Goal: Task Accomplishment & Management: Use online tool/utility

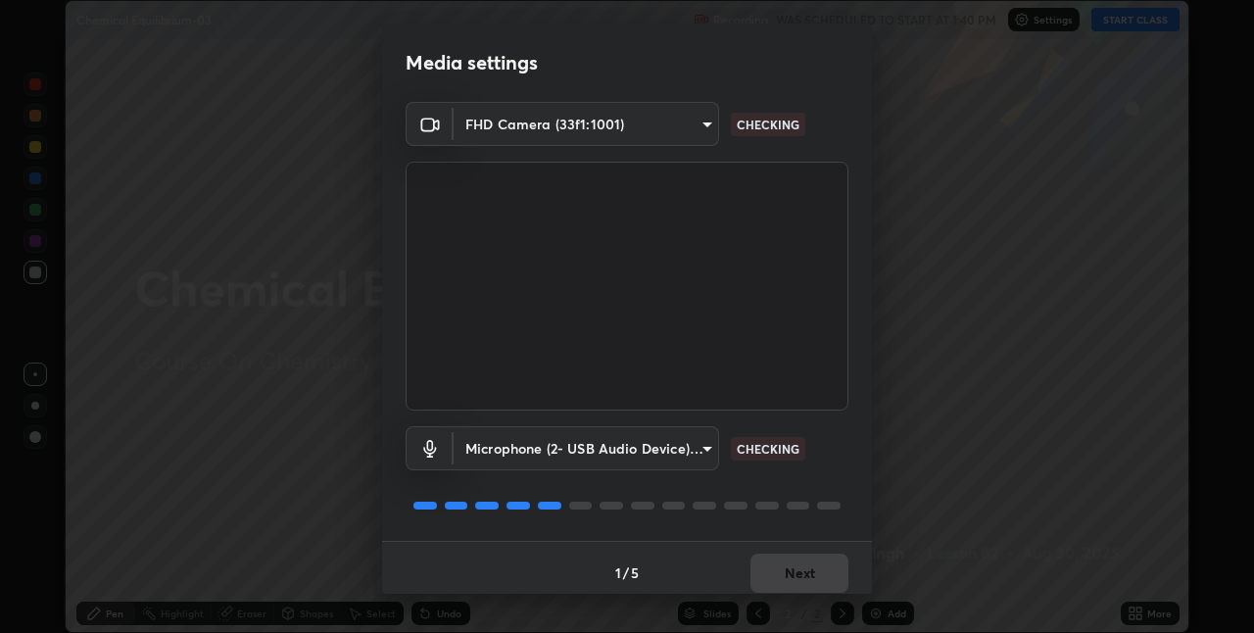
scroll to position [10, 0]
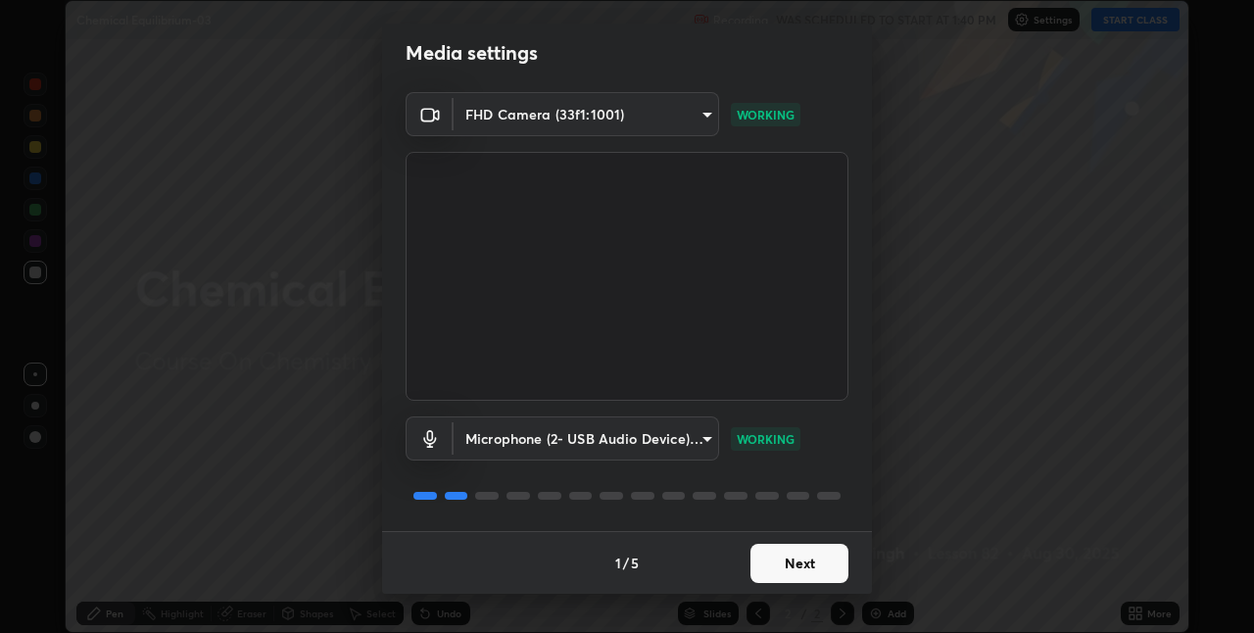
click at [785, 560] on button "Next" at bounding box center [799, 563] width 98 height 39
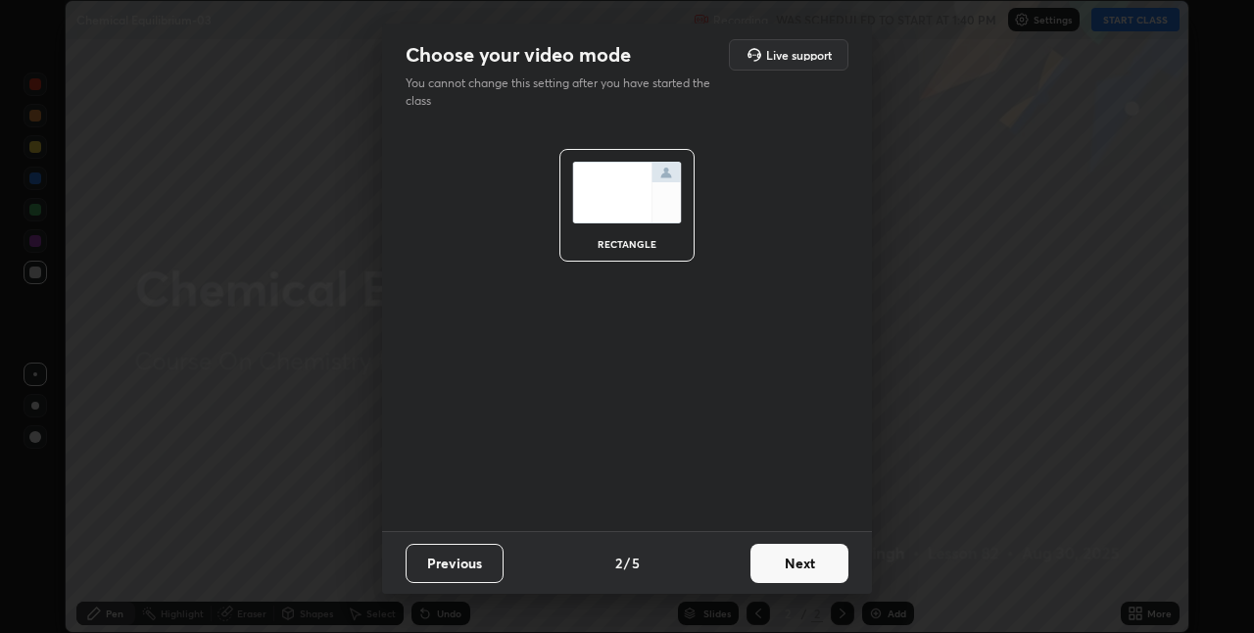
scroll to position [0, 0]
click at [792, 561] on button "Next" at bounding box center [799, 563] width 98 height 39
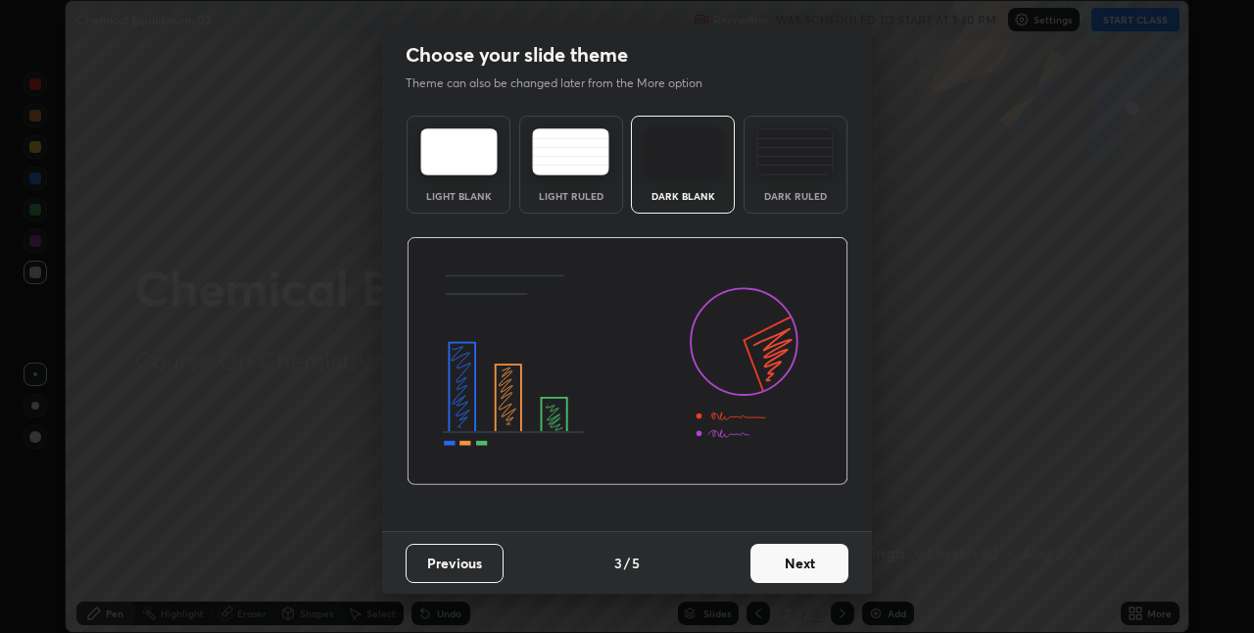
click at [811, 559] on button "Next" at bounding box center [799, 563] width 98 height 39
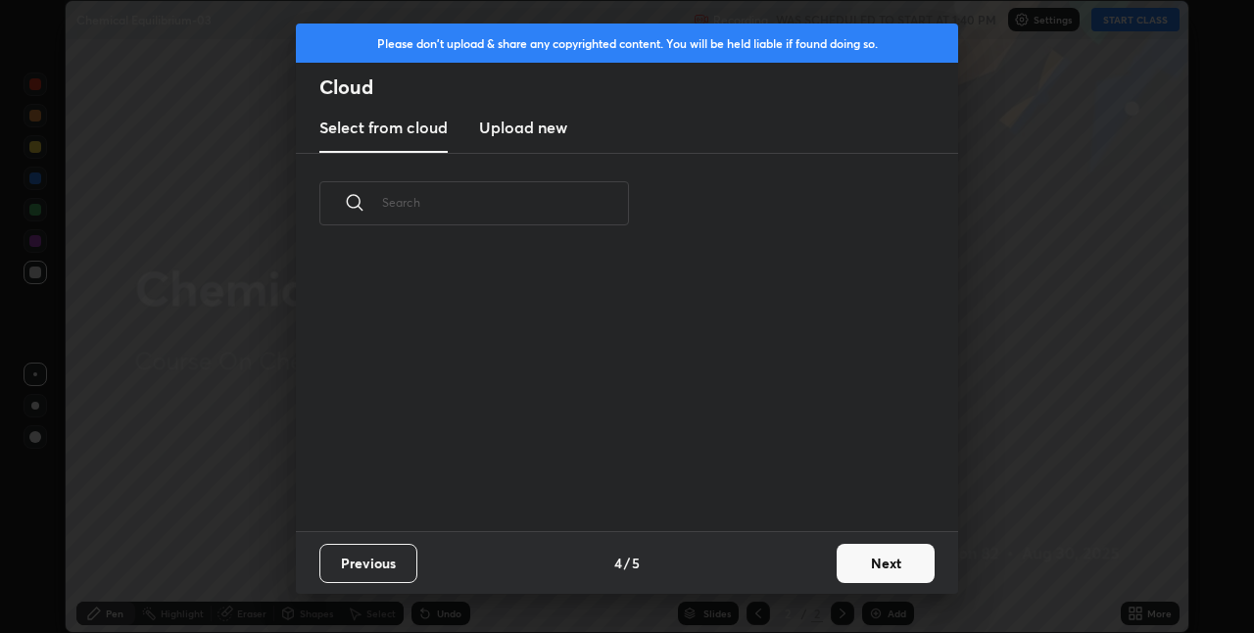
click at [861, 558] on button "Next" at bounding box center [885, 563] width 98 height 39
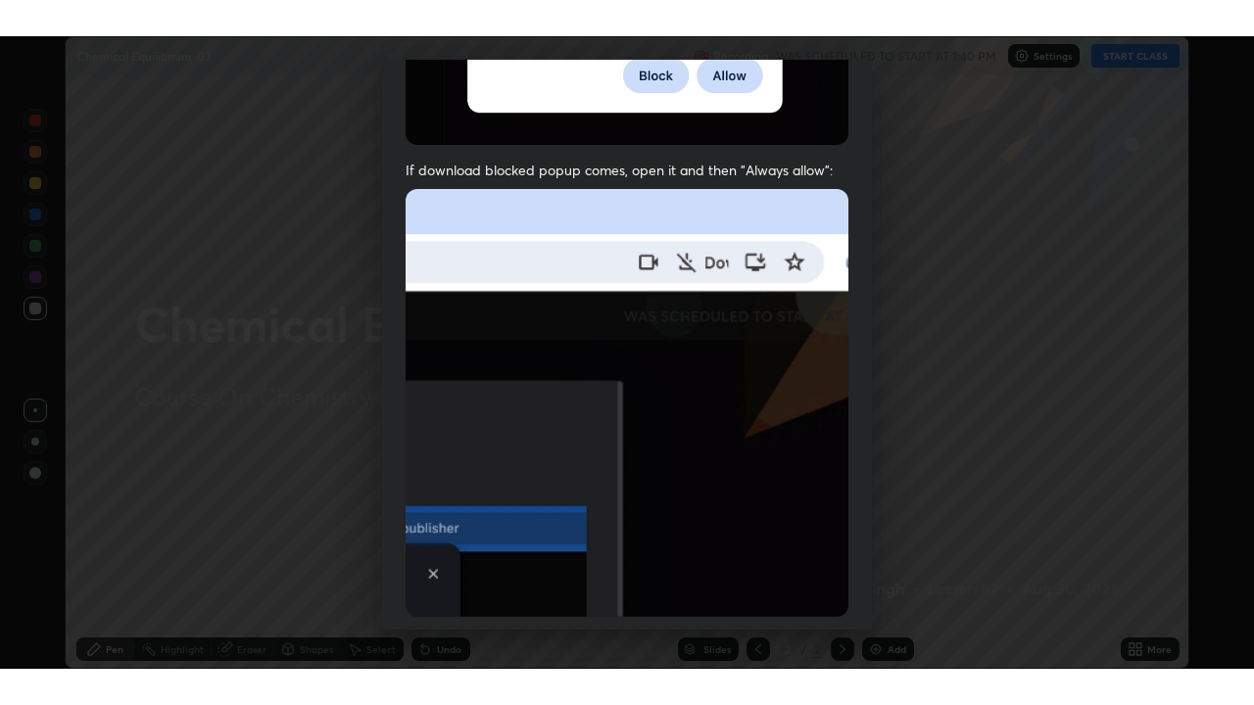
scroll to position [409, 0]
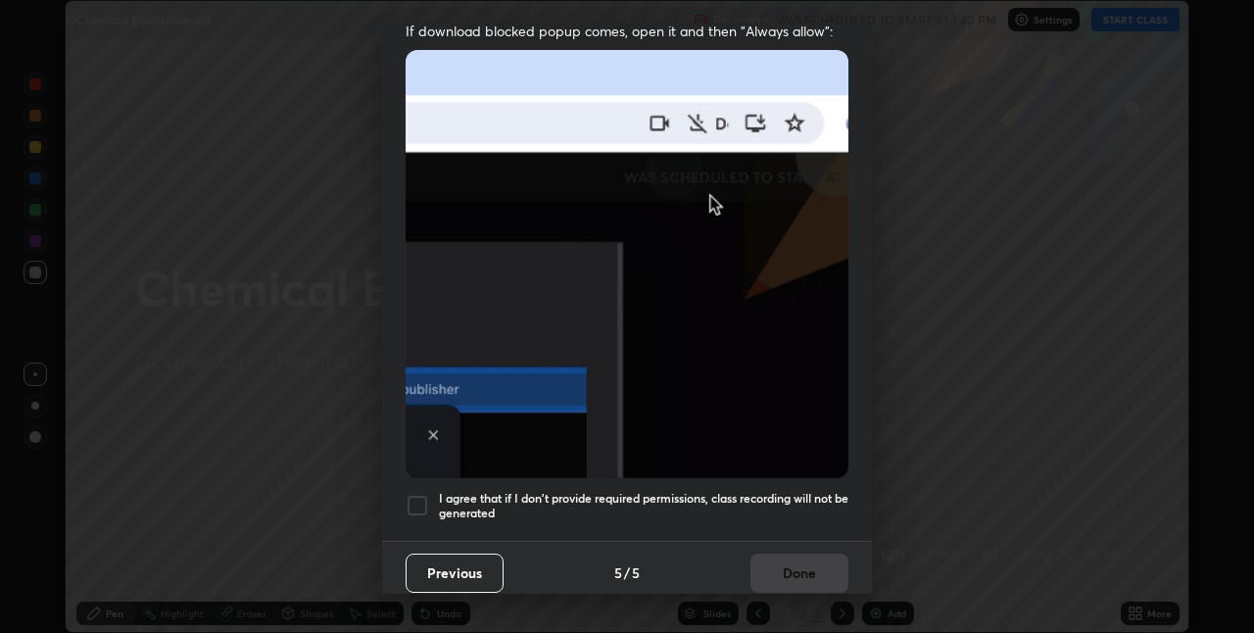
click at [421, 494] on div at bounding box center [417, 506] width 24 height 24
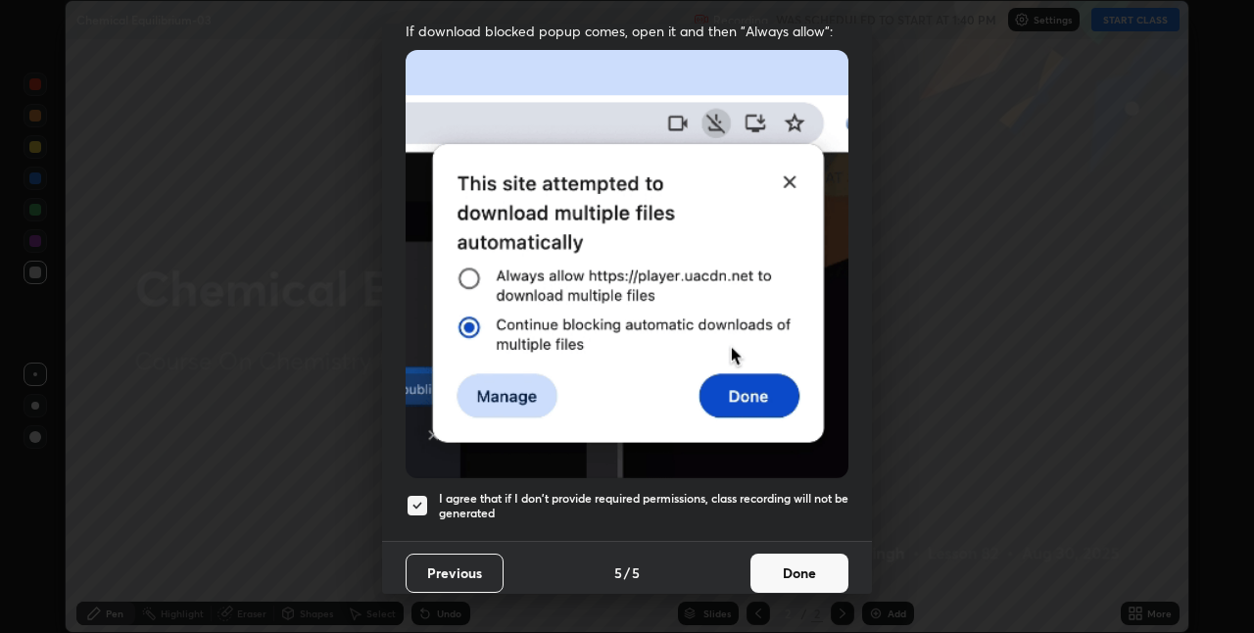
click at [781, 560] on button "Done" at bounding box center [799, 572] width 98 height 39
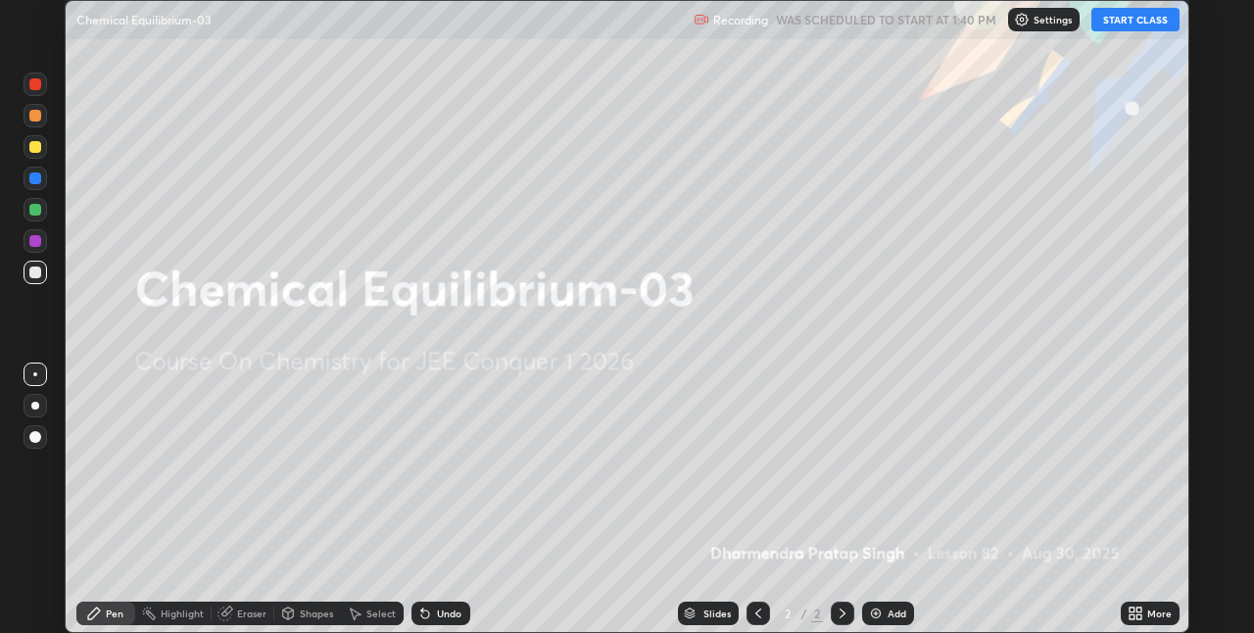
click at [1131, 609] on icon at bounding box center [1131, 609] width 5 height 5
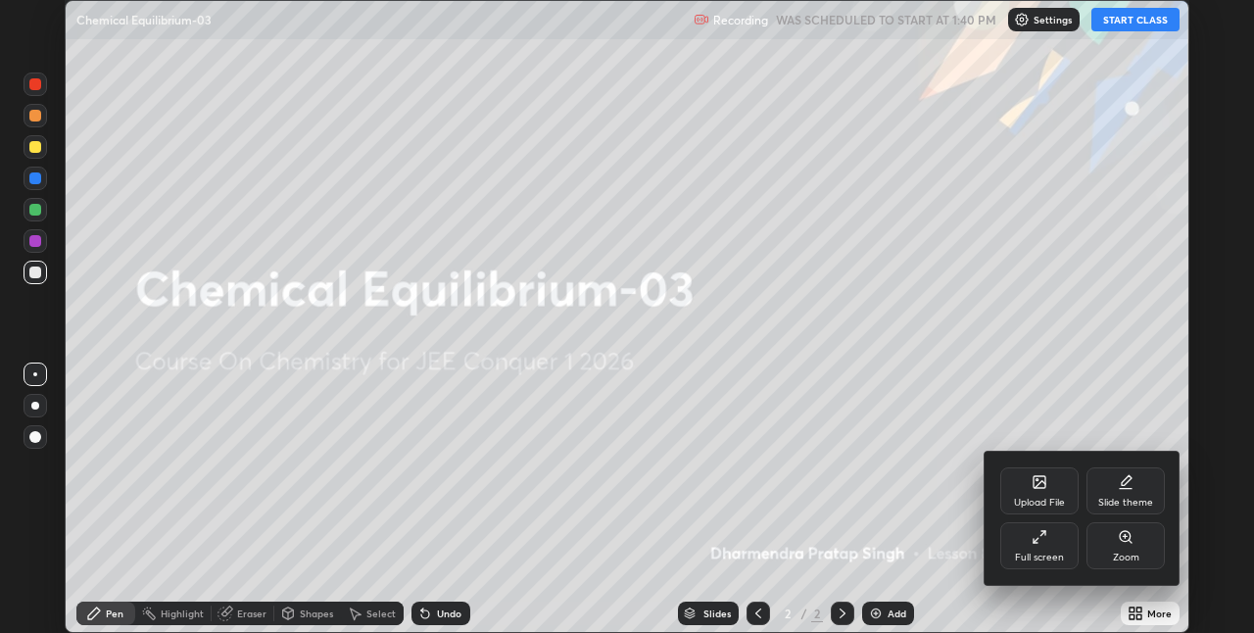
click at [1037, 546] on div "Full screen" at bounding box center [1039, 545] width 78 height 47
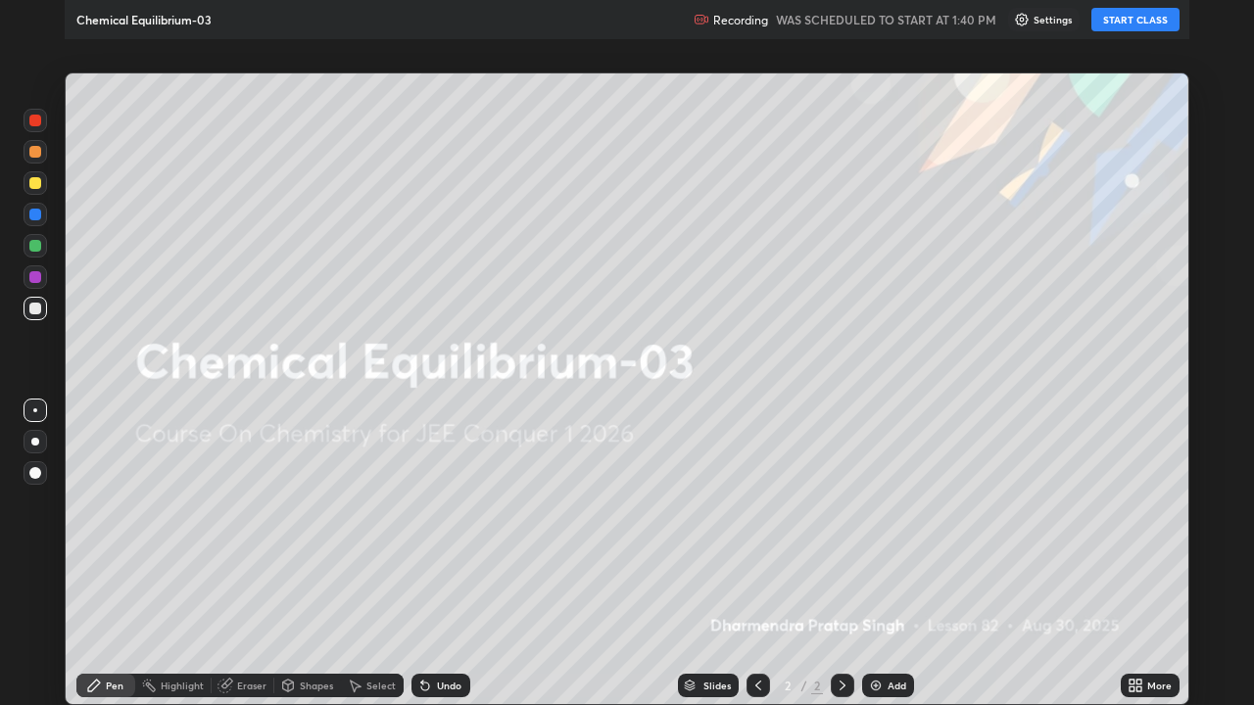
scroll to position [705, 1254]
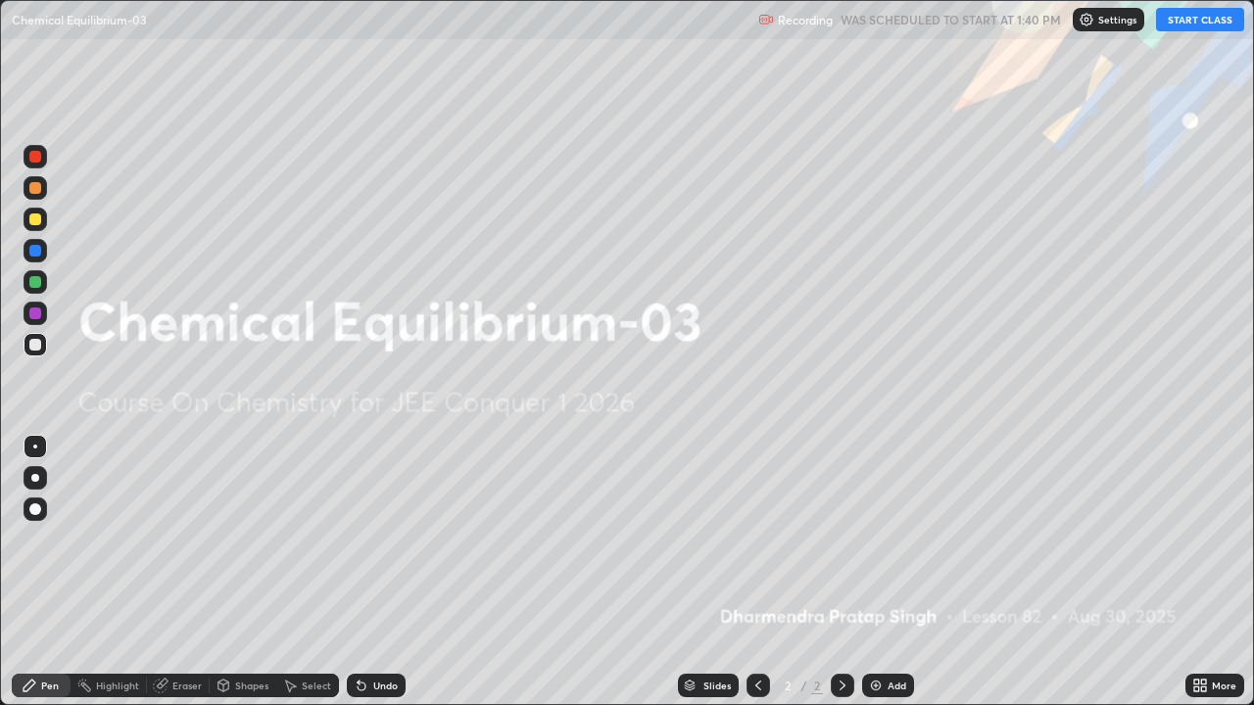
click at [1211, 23] on button "START CLASS" at bounding box center [1200, 20] width 88 height 24
click at [880, 632] on img at bounding box center [876, 686] width 16 height 16
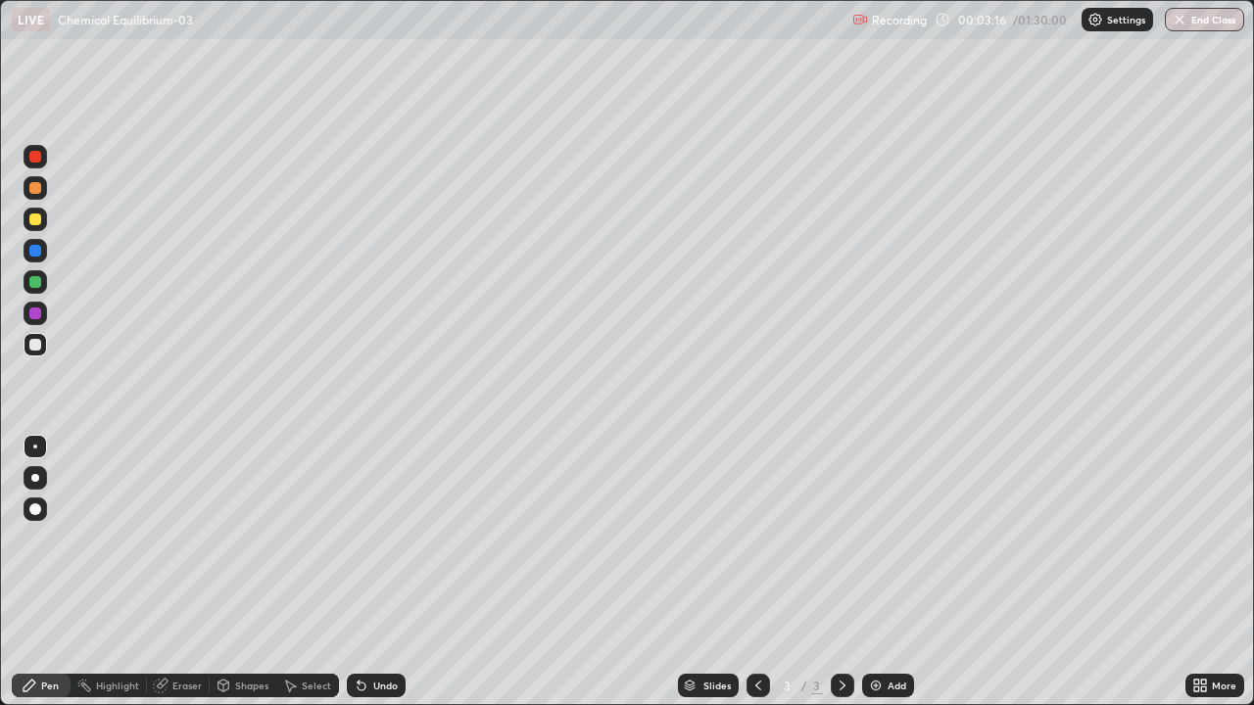
click at [875, 632] on img at bounding box center [876, 686] width 16 height 16
click at [880, 632] on img at bounding box center [876, 686] width 16 height 16
click at [887, 632] on div "Add" at bounding box center [896, 686] width 19 height 10
click at [889, 632] on div "Add" at bounding box center [896, 686] width 19 height 10
click at [881, 632] on img at bounding box center [876, 686] width 16 height 16
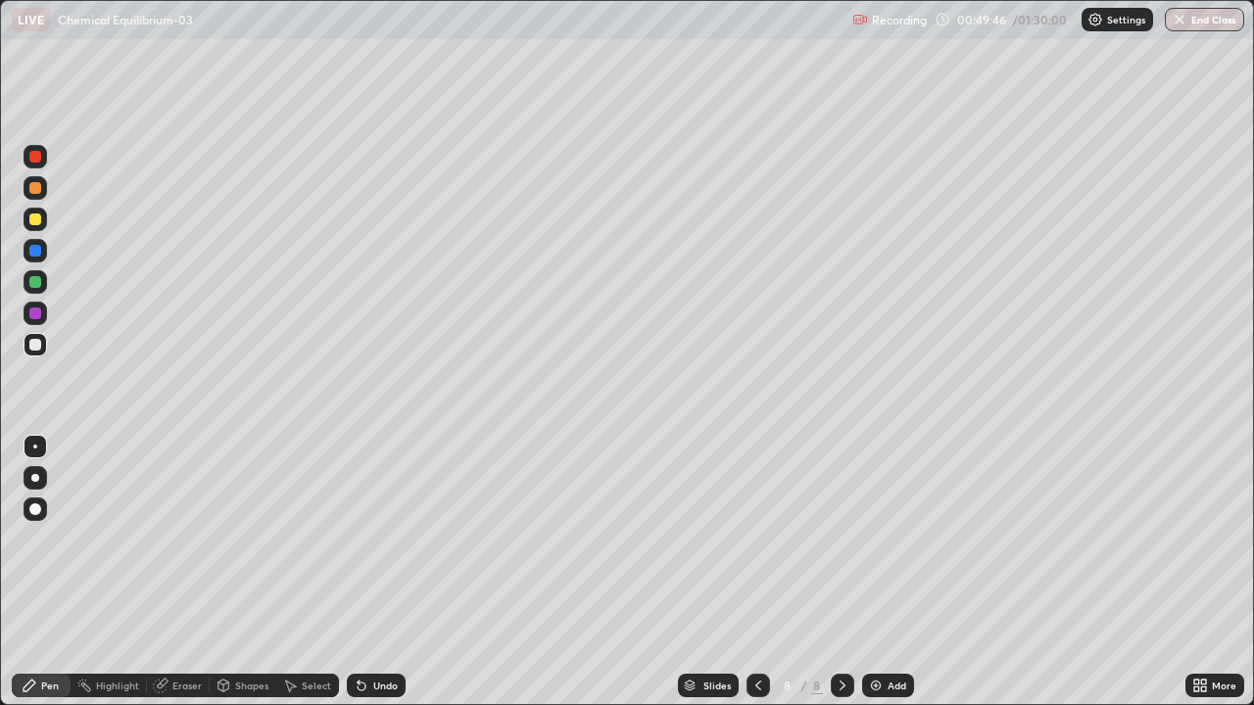
click at [879, 632] on img at bounding box center [876, 686] width 16 height 16
click at [884, 632] on div "Add" at bounding box center [888, 686] width 52 height 24
click at [875, 632] on img at bounding box center [876, 686] width 16 height 16
click at [888, 632] on div "Add" at bounding box center [896, 686] width 19 height 10
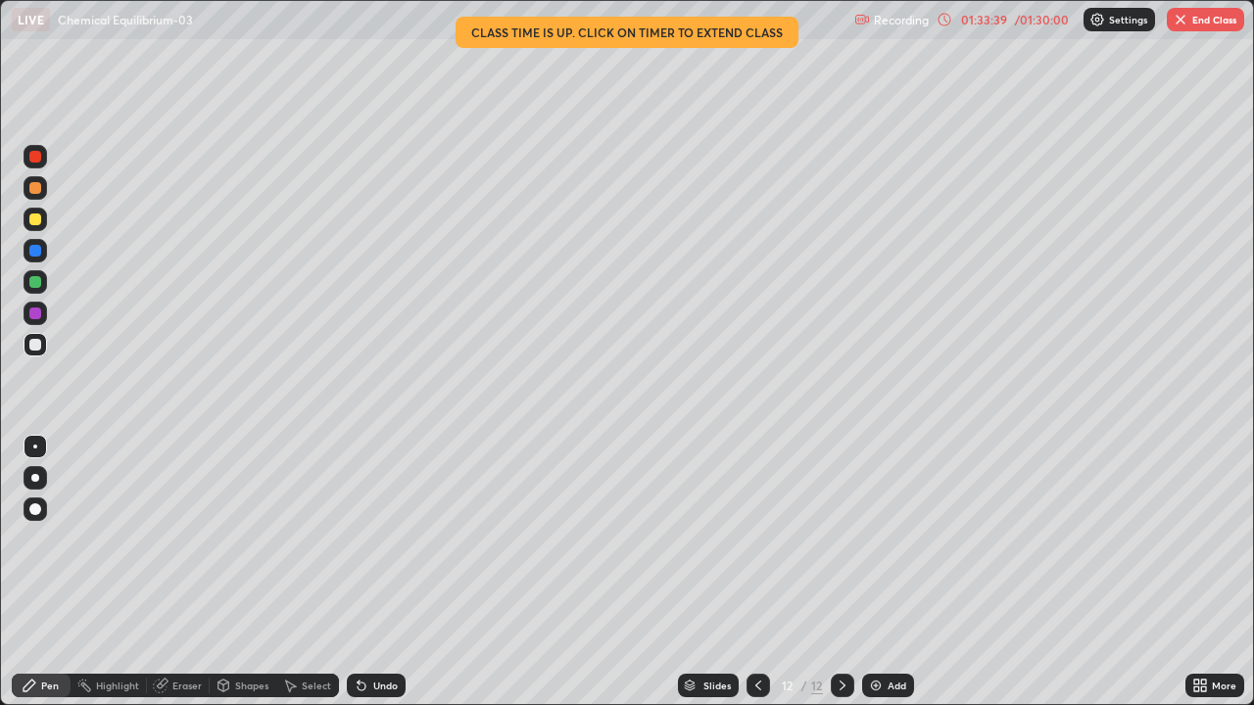
click at [1204, 26] on button "End Class" at bounding box center [1204, 20] width 77 height 24
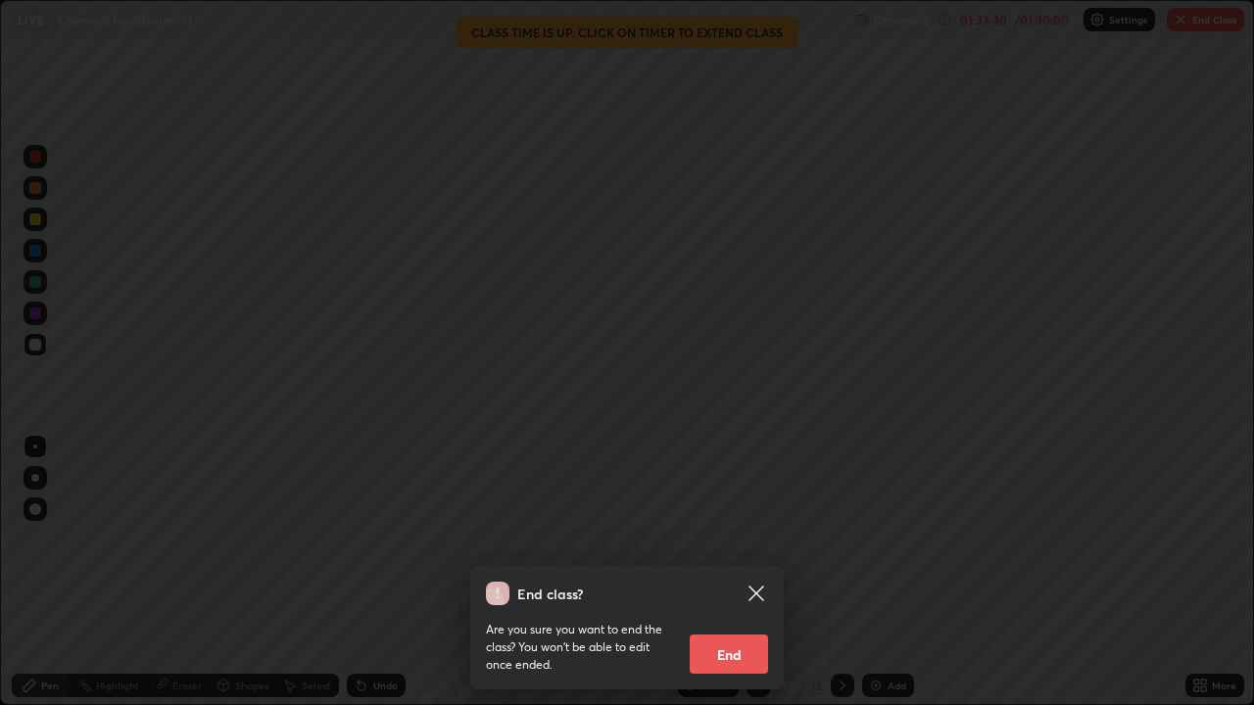
click at [738, 632] on button "End" at bounding box center [728, 654] width 78 height 39
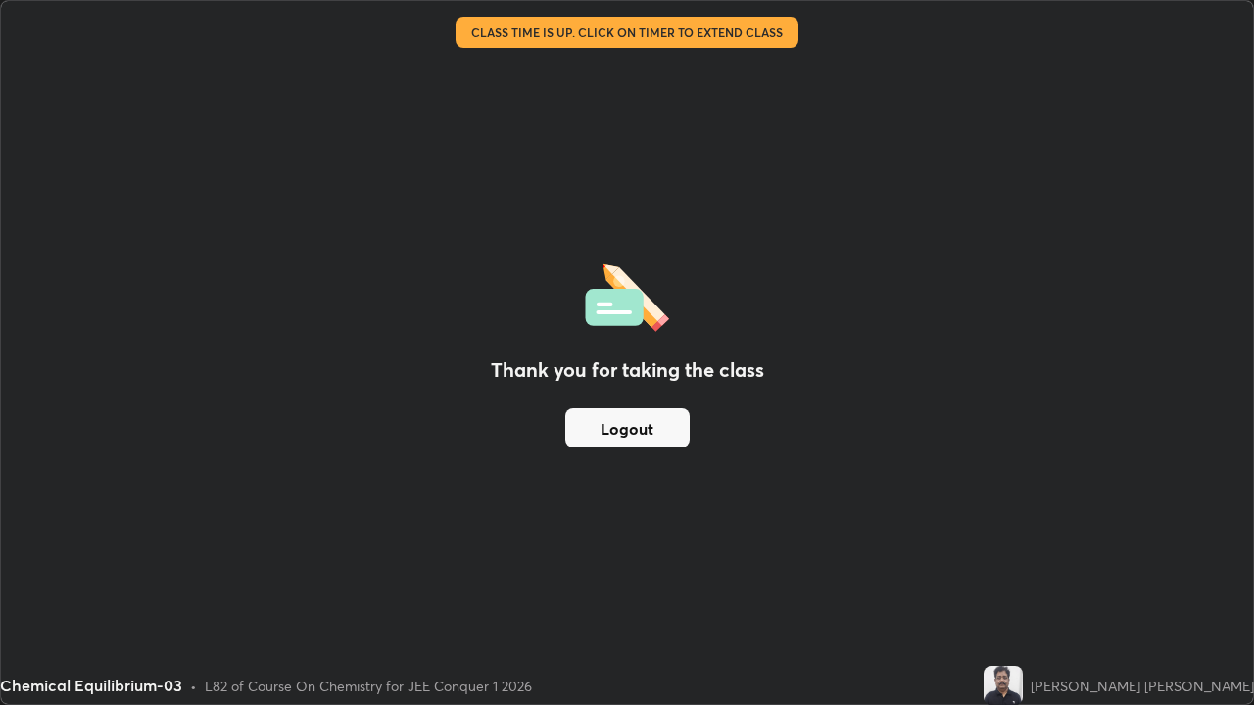
click at [619, 424] on button "Logout" at bounding box center [627, 427] width 124 height 39
